Goal: Task Accomplishment & Management: Manage account settings

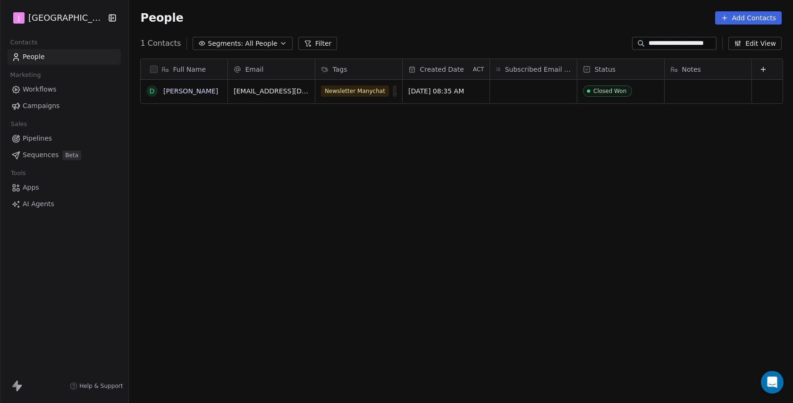
scroll to position [355, 666]
click at [46, 135] on span "Pipelines" at bounding box center [37, 139] width 29 height 10
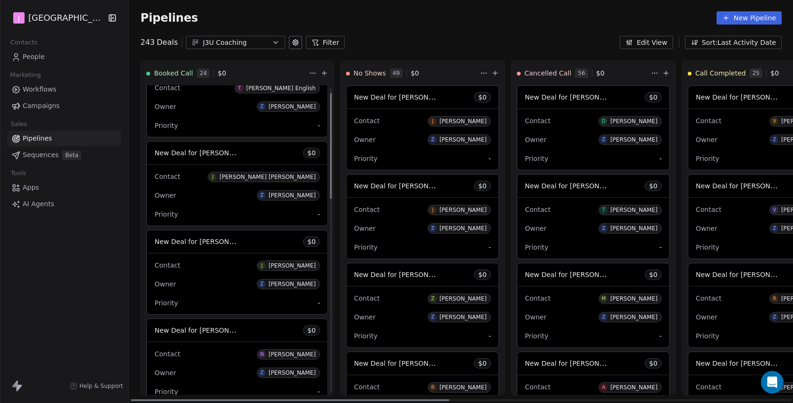
scroll to position [37, 0]
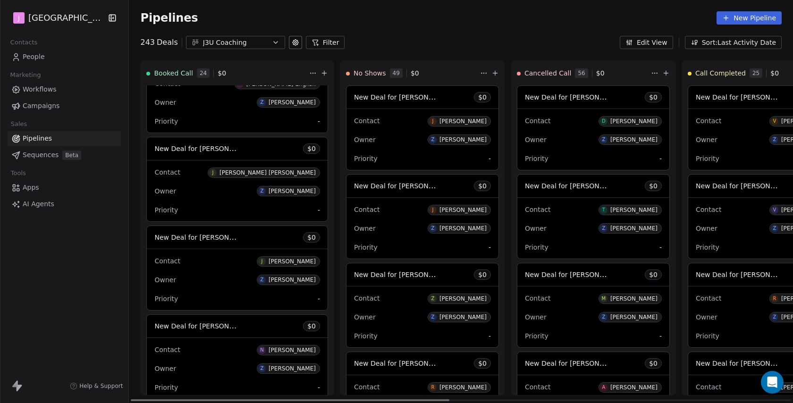
click at [228, 145] on span "New Deal for [PERSON_NAME] [PERSON_NAME]" at bounding box center [232, 148] width 157 height 9
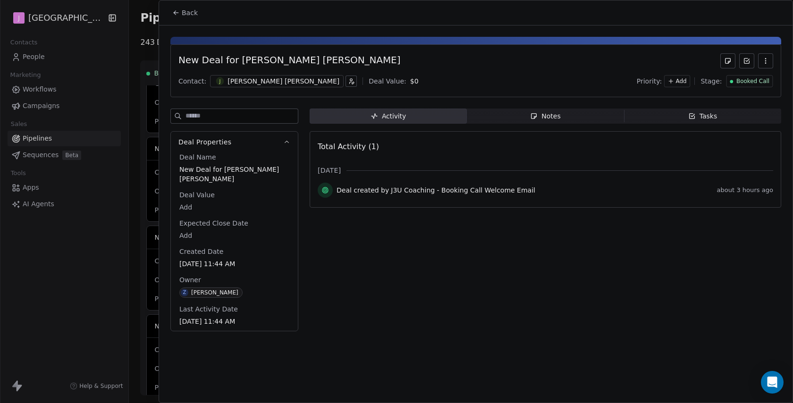
click at [186, 203] on body "J J3 University Contacts People Marketing Workflows Campaigns Sales Pipelines S…" at bounding box center [396, 201] width 793 height 403
type input "*****"
click at [762, 80] on html "J J3 University Contacts People Marketing Workflows Campaigns Sales Pipelines S…" at bounding box center [396, 201] width 793 height 403
click at [749, 82] on span "Booked Call" at bounding box center [753, 81] width 33 height 8
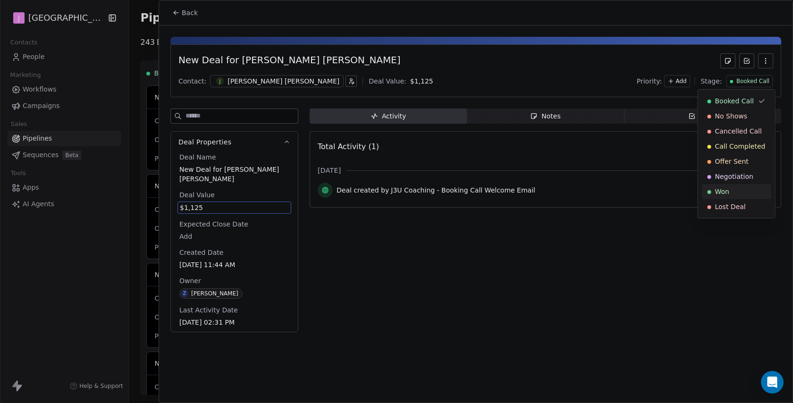
click at [728, 188] on span "Won" at bounding box center [722, 191] width 14 height 9
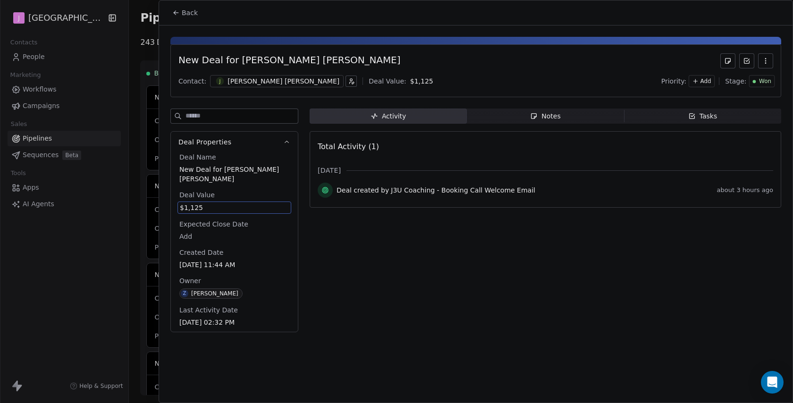
click at [186, 18] on button "Back" at bounding box center [185, 12] width 37 height 17
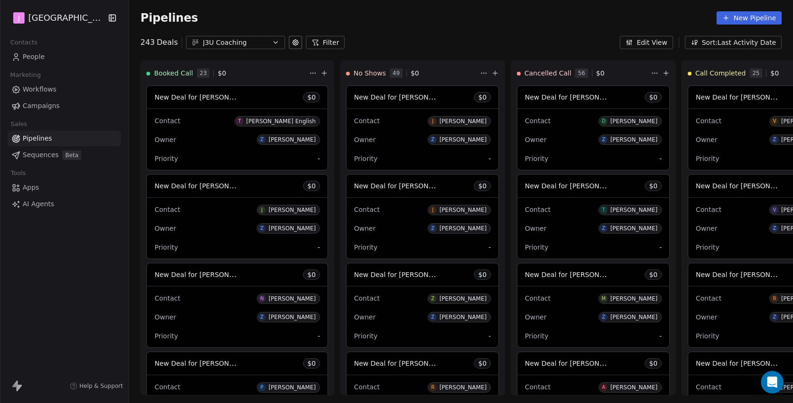
click at [37, 58] on span "People" at bounding box center [34, 57] width 22 height 10
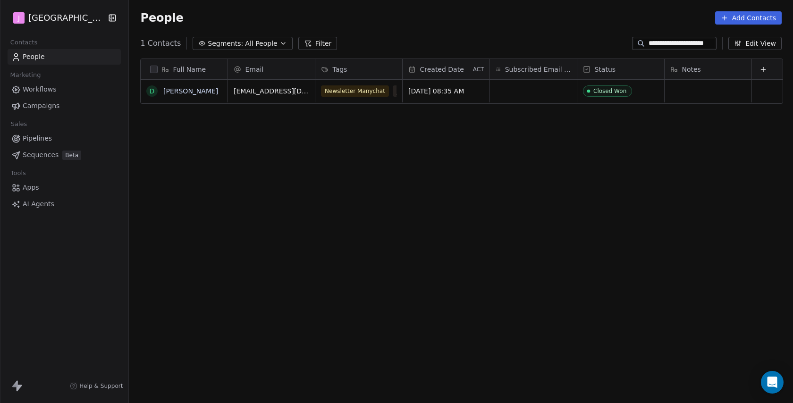
scroll to position [355, 666]
click at [659, 45] on input "**********" at bounding box center [682, 43] width 66 height 9
paste input "**********"
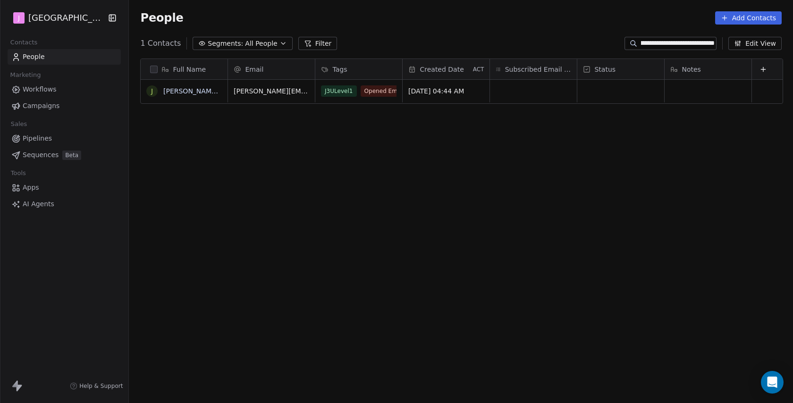
type input "**********"
click at [618, 99] on div "grid" at bounding box center [620, 91] width 87 height 23
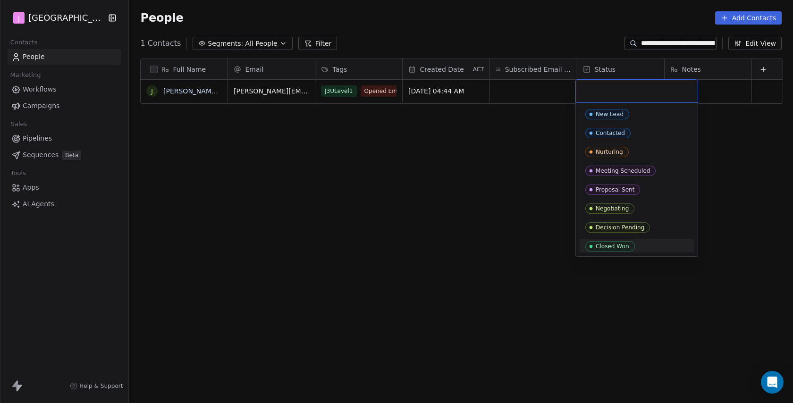
click at [607, 246] on div "Closed Won" at bounding box center [613, 246] width 34 height 7
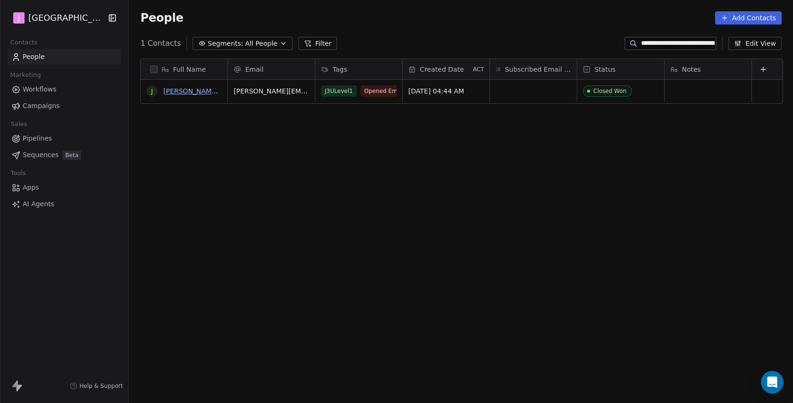
click at [190, 89] on link "[PERSON_NAME] [PERSON_NAME]" at bounding box center [219, 91] width 112 height 8
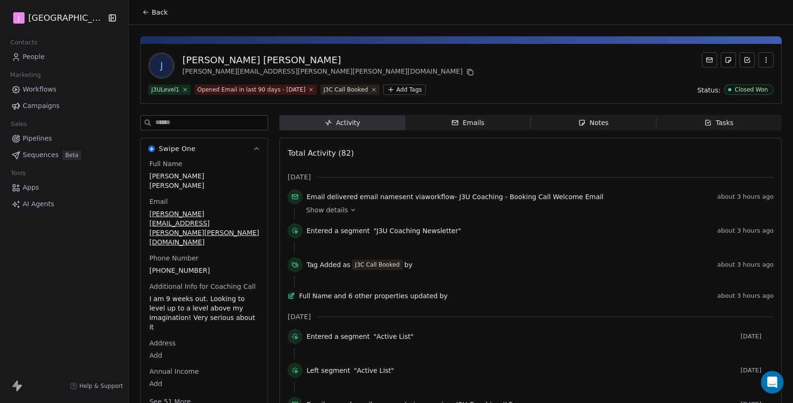
click at [168, 393] on button "See 51 More" at bounding box center [170, 401] width 53 height 17
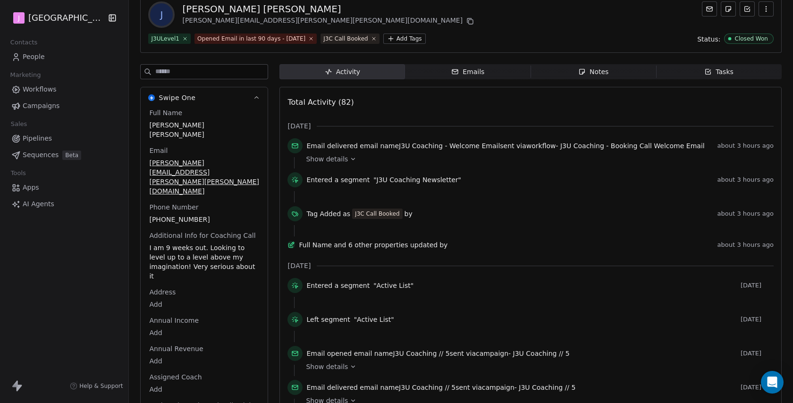
click at [161, 356] on body "J J3 University Contacts People Marketing Workflows Campaigns Sales Pipelines S…" at bounding box center [396, 201] width 793 height 403
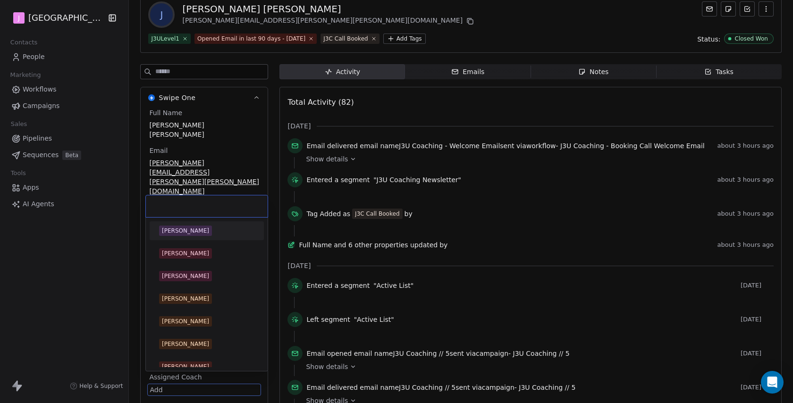
scroll to position [202, 0]
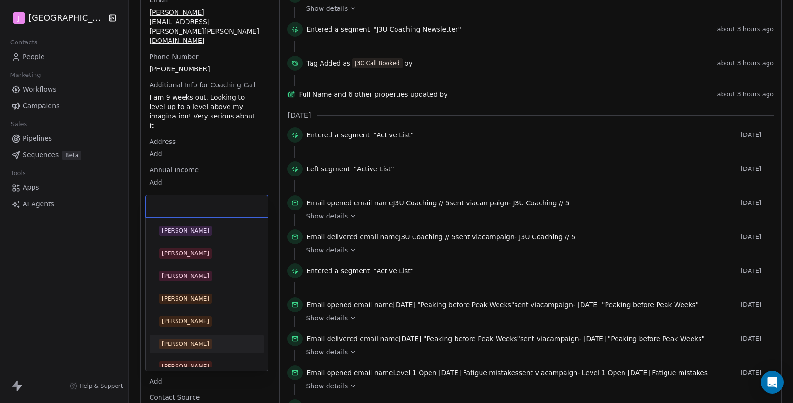
click at [192, 345] on div "[PERSON_NAME]" at bounding box center [185, 344] width 47 height 8
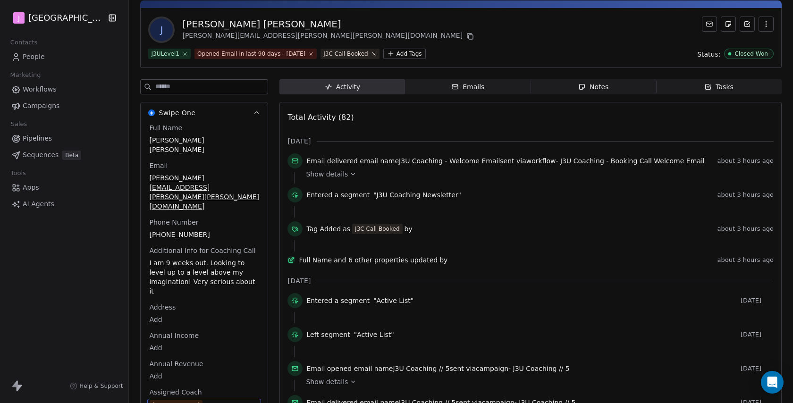
scroll to position [0, 0]
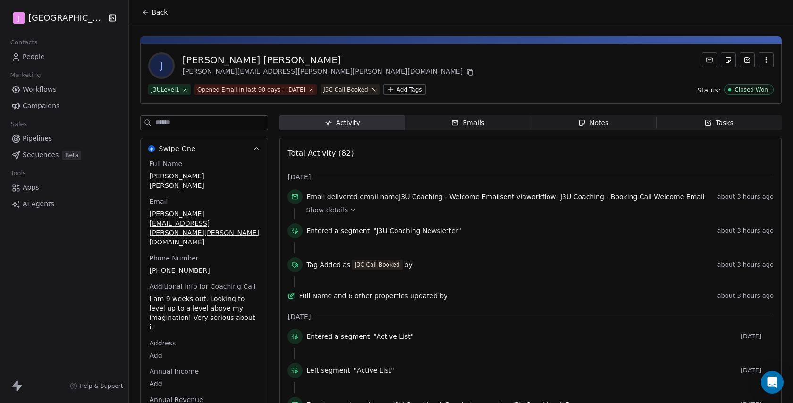
click at [146, 14] on icon at bounding box center [146, 12] width 8 height 8
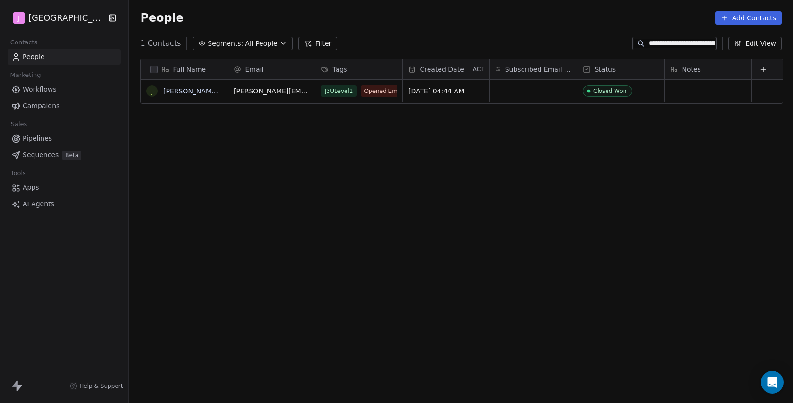
scroll to position [355, 666]
